Goal: Transaction & Acquisition: Purchase product/service

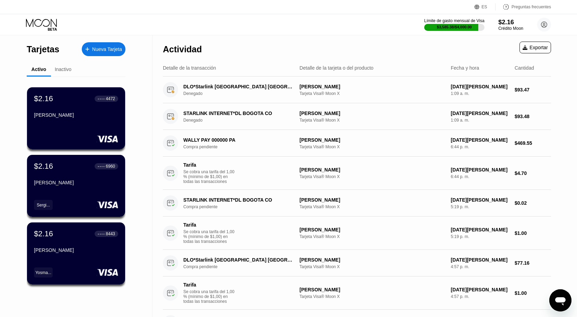
click at [105, 53] on div "Nueva Tarjeta" at bounding box center [104, 49] width 44 height 14
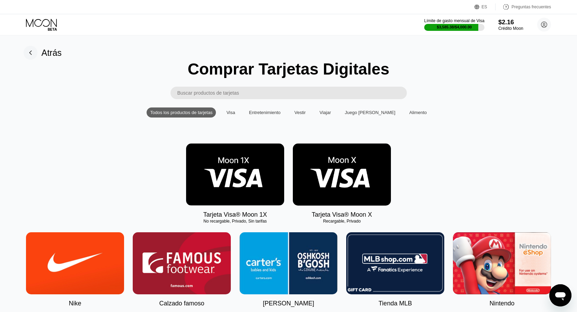
click at [36, 28] on icon at bounding box center [42, 25] width 32 height 12
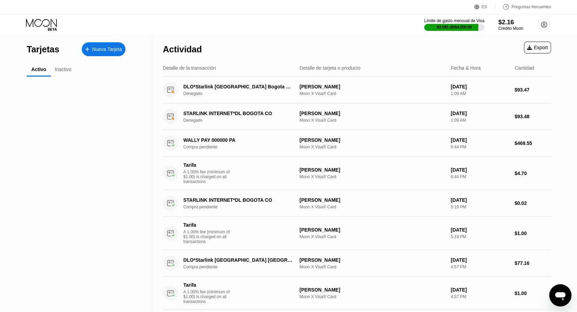
click at [66, 70] on div "Inactivo" at bounding box center [63, 70] width 17 height 6
click at [67, 72] on div "Inactivo" at bounding box center [63, 70] width 17 height 6
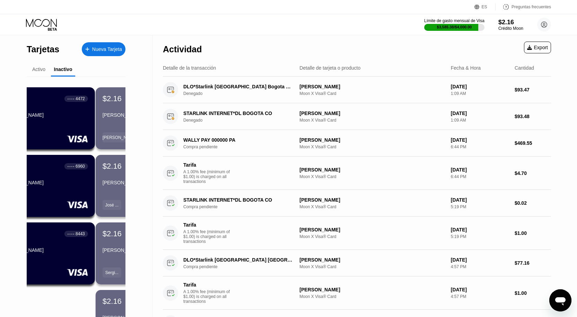
click at [104, 78] on div "Activo Inactivo $2.16 ● ● ● ● 4472 Yuneidi Rojas $2.16 ● ● ● ● 6960 Sergio Luis…" at bounding box center [76, 260] width 99 height 394
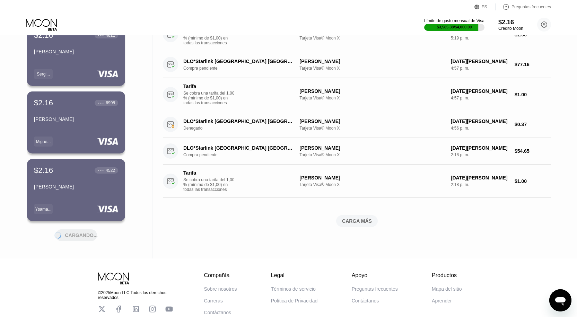
scroll to position [219, 0]
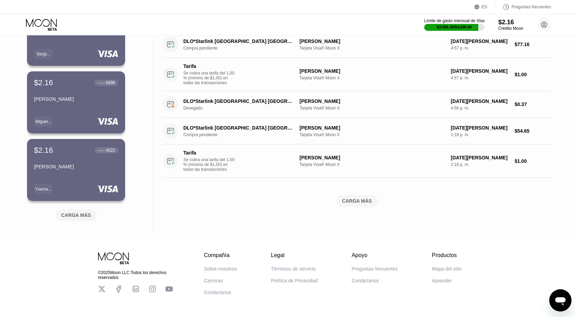
click at [0, 258] on div "© 2025 Moon LLC Todos los derechos reservados Compañía Sobre nosotros Carreras …" at bounding box center [288, 288] width 577 height 101
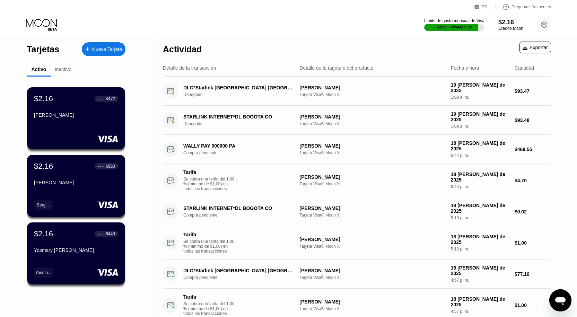
click at [64, 69] on font "Inactivo" at bounding box center [63, 70] width 17 height 6
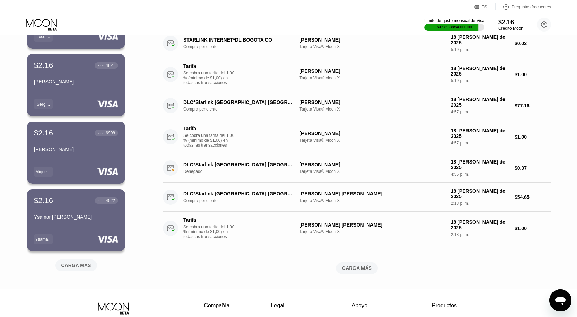
scroll to position [170, 0]
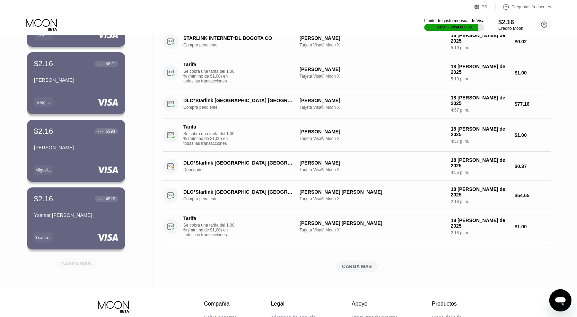
click at [84, 266] on font "CARGA MÁS" at bounding box center [76, 264] width 30 height 6
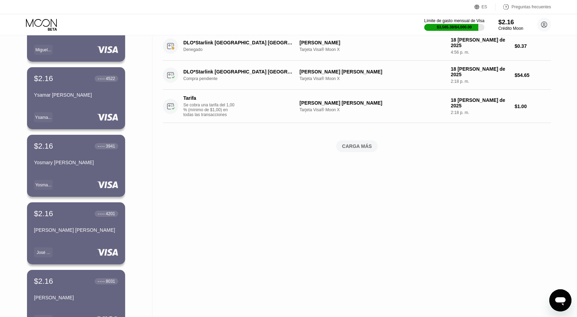
scroll to position [281, 0]
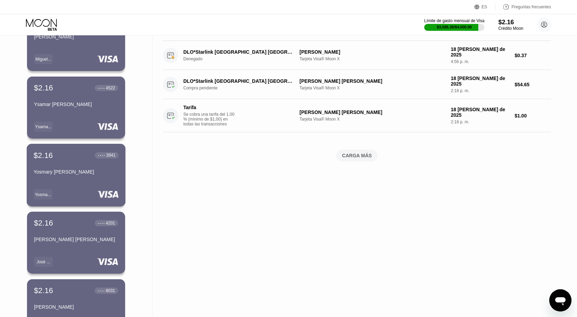
click at [97, 165] on div "$2.16 ● ● ● ● 3941 [PERSON_NAME]" at bounding box center [76, 164] width 85 height 27
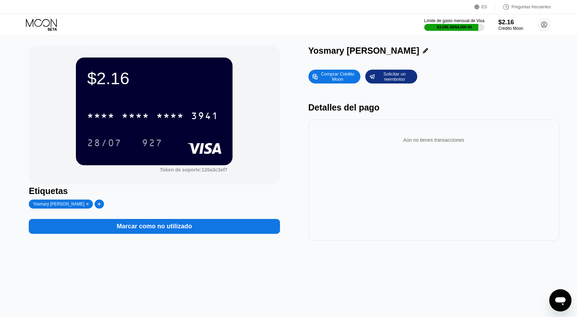
click at [391, 52] on div "Yosmary [PERSON_NAME]" at bounding box center [433, 51] width 251 height 10
click at [423, 52] on icon at bounding box center [425, 50] width 5 height 5
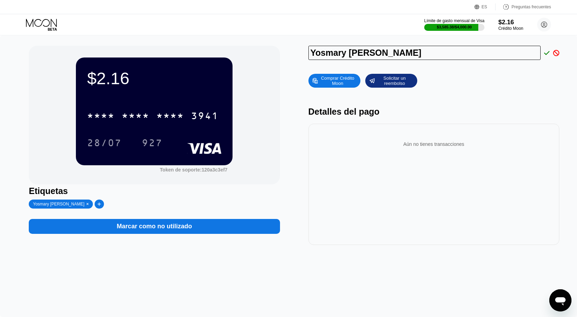
drag, startPoint x: 388, startPoint y: 55, endPoint x: 230, endPoint y: 68, distance: 158.5
click at [230, 68] on div "$2.16 * * * * * * * * * * * * 3941 28/07 927 Token de soporte: 120a3c3ef7 [PERS…" at bounding box center [288, 145] width 519 height 199
drag, startPoint x: 379, startPoint y: 56, endPoint x: 383, endPoint y: 59, distance: 4.6
click at [378, 56] on input "[PERSON_NAME] [PERSON_NAME]" at bounding box center [424, 53] width 232 height 14
drag, startPoint x: 387, startPoint y: 59, endPoint x: 306, endPoint y: 62, distance: 81.1
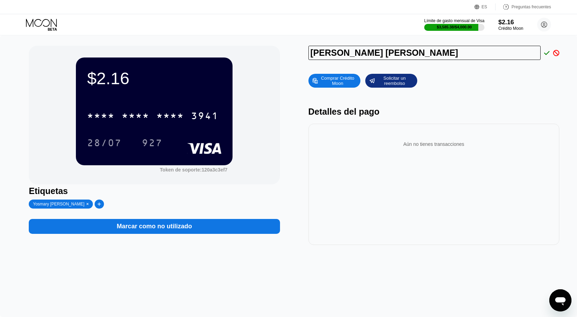
click at [306, 62] on div "$2.16 * * * * * * * * * * * * 3941 28/07 927 Token de soporte: 120a3c3ef7 [PERS…" at bounding box center [288, 145] width 519 height 199
type input "[PERSON_NAME] [PERSON_NAME]"
click at [544, 54] on icon at bounding box center [547, 53] width 6 height 6
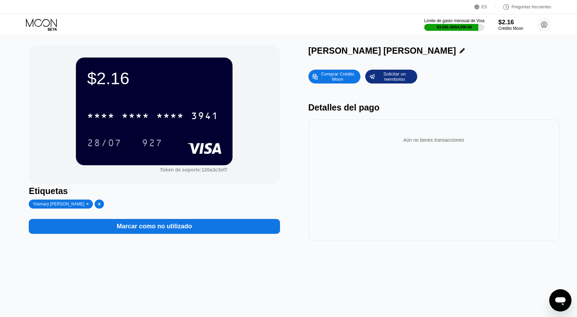
click at [86, 206] on icon at bounding box center [87, 203] width 3 height 3
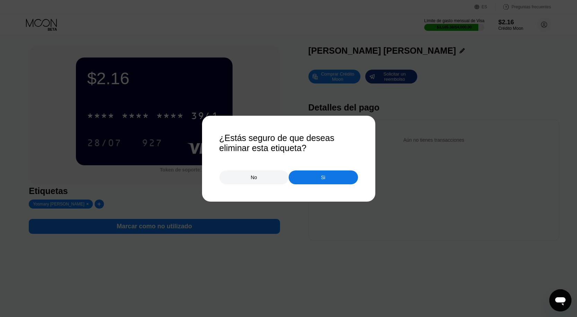
click at [310, 182] on div "Si" at bounding box center [323, 177] width 69 height 14
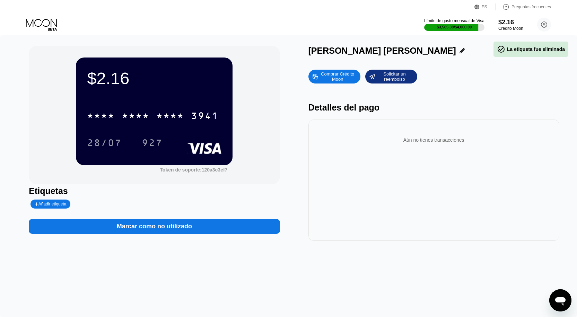
click at [65, 205] on font "Añadir etiqueta" at bounding box center [52, 204] width 28 height 5
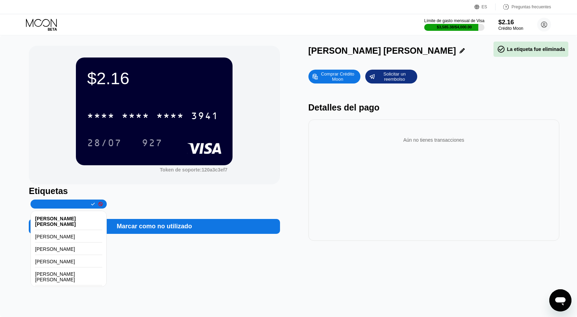
type input "[PERSON_NAME] [PERSON_NAME]"
click at [91, 204] on icon at bounding box center [93, 204] width 4 height 4
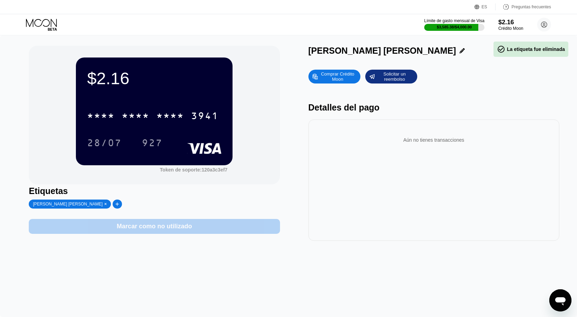
click at [146, 230] on font "Marcar como no utilizado" at bounding box center [154, 226] width 75 height 7
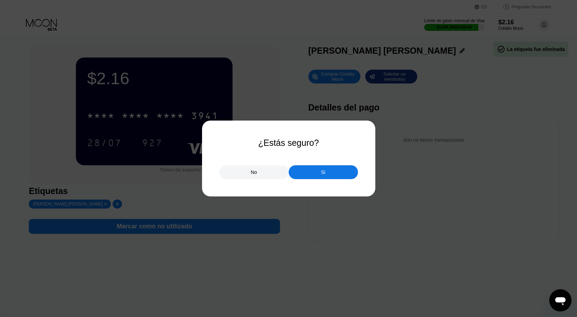
click at [308, 178] on div "Si" at bounding box center [323, 172] width 69 height 14
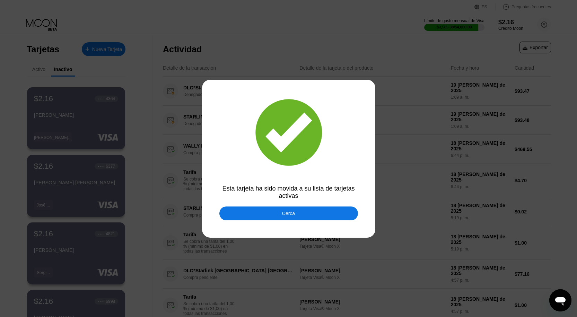
click at [287, 225] on div at bounding box center [291, 158] width 582 height 317
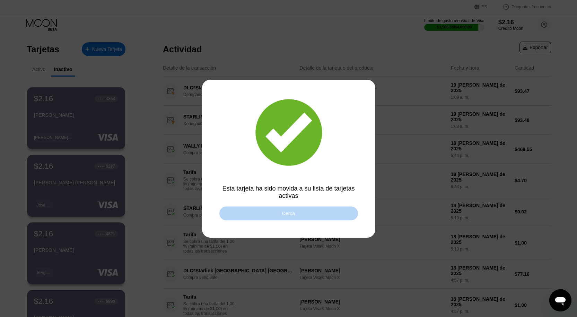
click at [282, 212] on div "Cerca" at bounding box center [288, 213] width 139 height 14
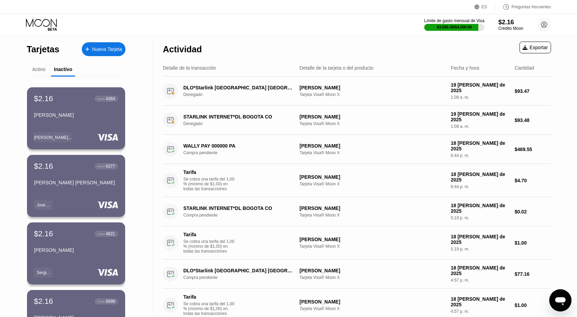
click at [32, 71] on font "Activo" at bounding box center [38, 70] width 13 height 6
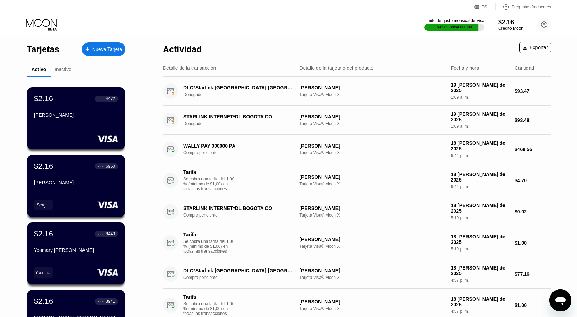
drag, startPoint x: 568, startPoint y: 35, endPoint x: 568, endPoint y: 44, distance: 8.7
click at [508, 28] on font "Crédito Moon" at bounding box center [510, 28] width 25 height 5
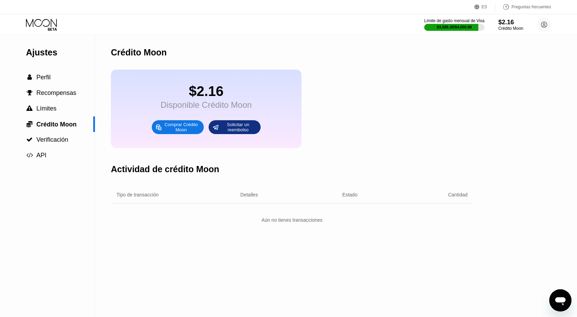
click at [168, 132] on font "Comprar Crédito Moon" at bounding box center [182, 127] width 35 height 10
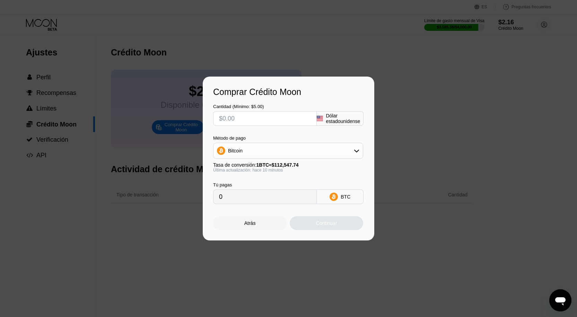
click at [263, 113] on input "text" at bounding box center [265, 119] width 92 height 14
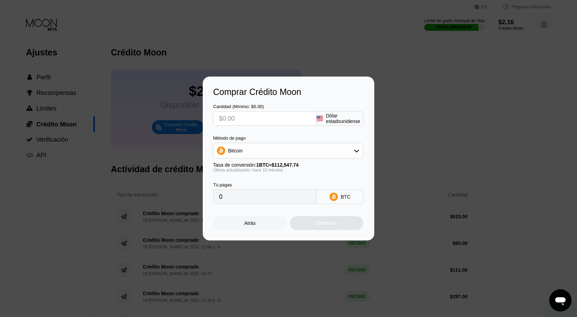
click at [315, 150] on div "Bitcoin" at bounding box center [287, 151] width 149 height 14
click at [280, 187] on div "USDT en TRON" at bounding box center [292, 185] width 131 height 6
type input "0.00"
click at [251, 124] on input "text" at bounding box center [265, 119] width 92 height 14
type input "$4"
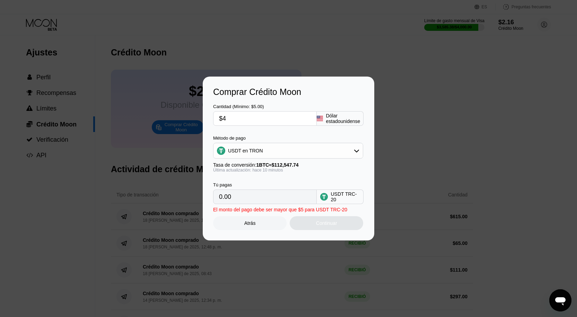
type input "4.04"
type input "0.00"
click at [250, 126] on div "Cantidad (Mínimo: $5.00) $00 Dólar estadounidense Método de pago USDT en TRON T…" at bounding box center [288, 150] width 151 height 107
drag, startPoint x: 247, startPoint y: 118, endPoint x: 184, endPoint y: 133, distance: 64.3
click at [184, 133] on div "Comprar Crédito Moon Cantidad (Mínimo: $5.00) $00 Dólar estadounidense Método d…" at bounding box center [288, 159] width 577 height 164
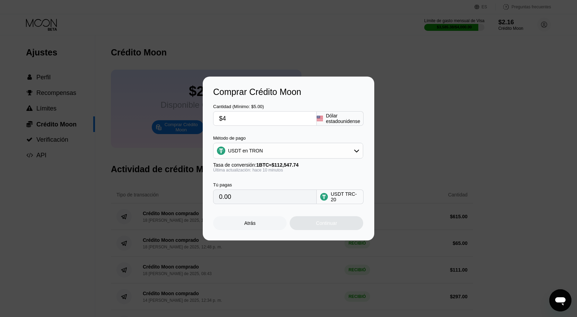
type input "$40"
type input "40.40"
